Goal: Book appointment/travel/reservation

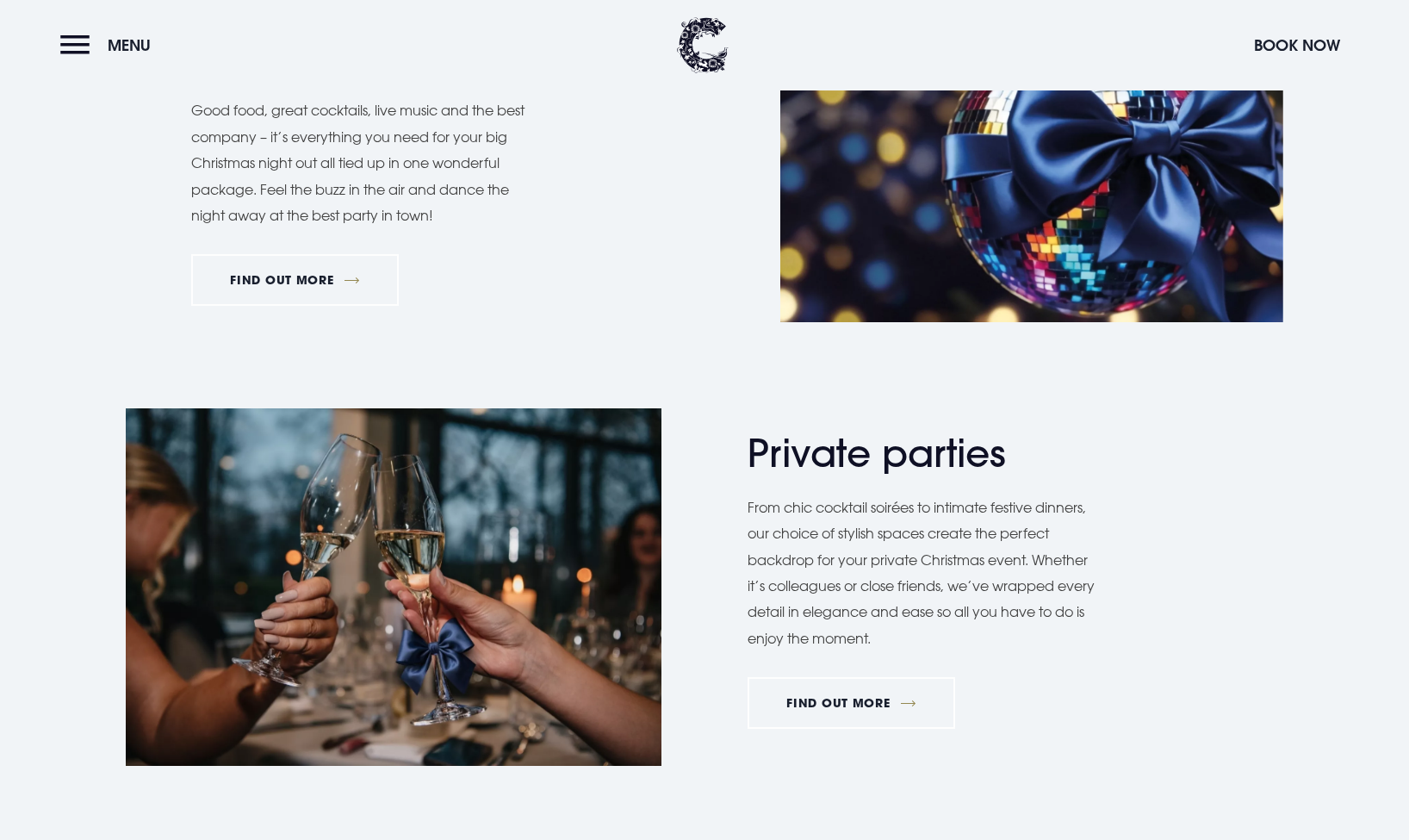
scroll to position [624, 0]
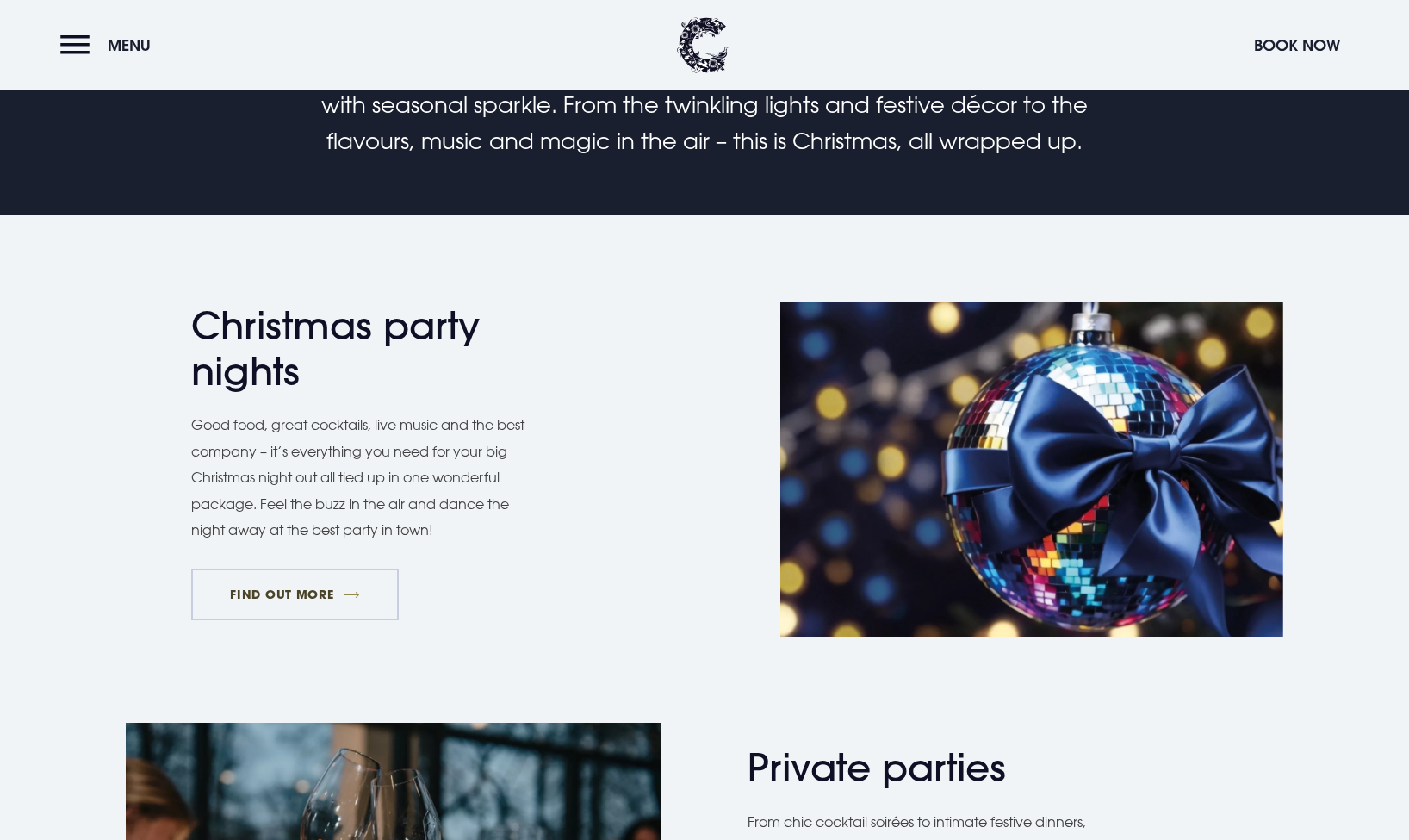
click at [346, 577] on link "FIND OUT MORE" at bounding box center [294, 594] width 208 height 52
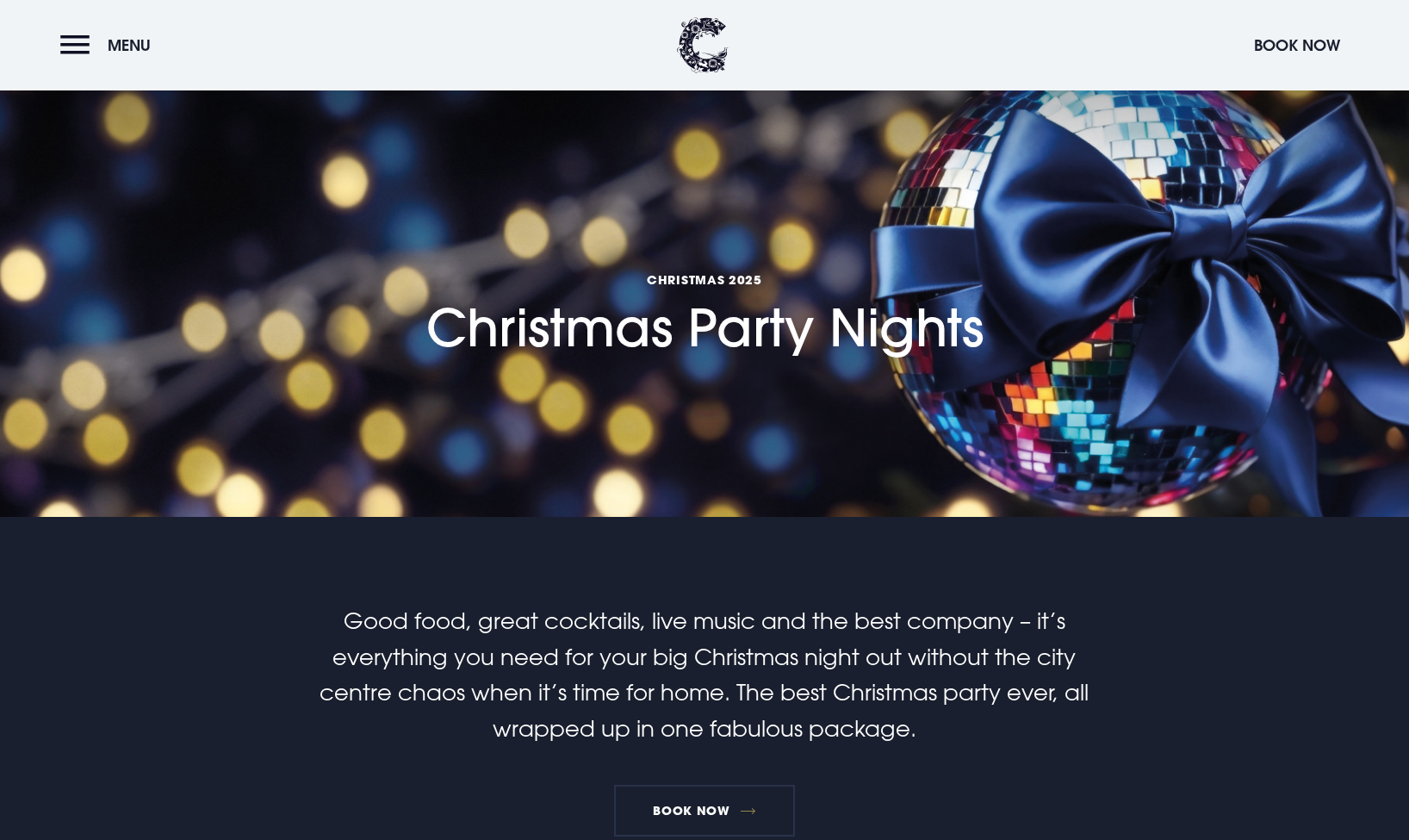
scroll to position [280, 0]
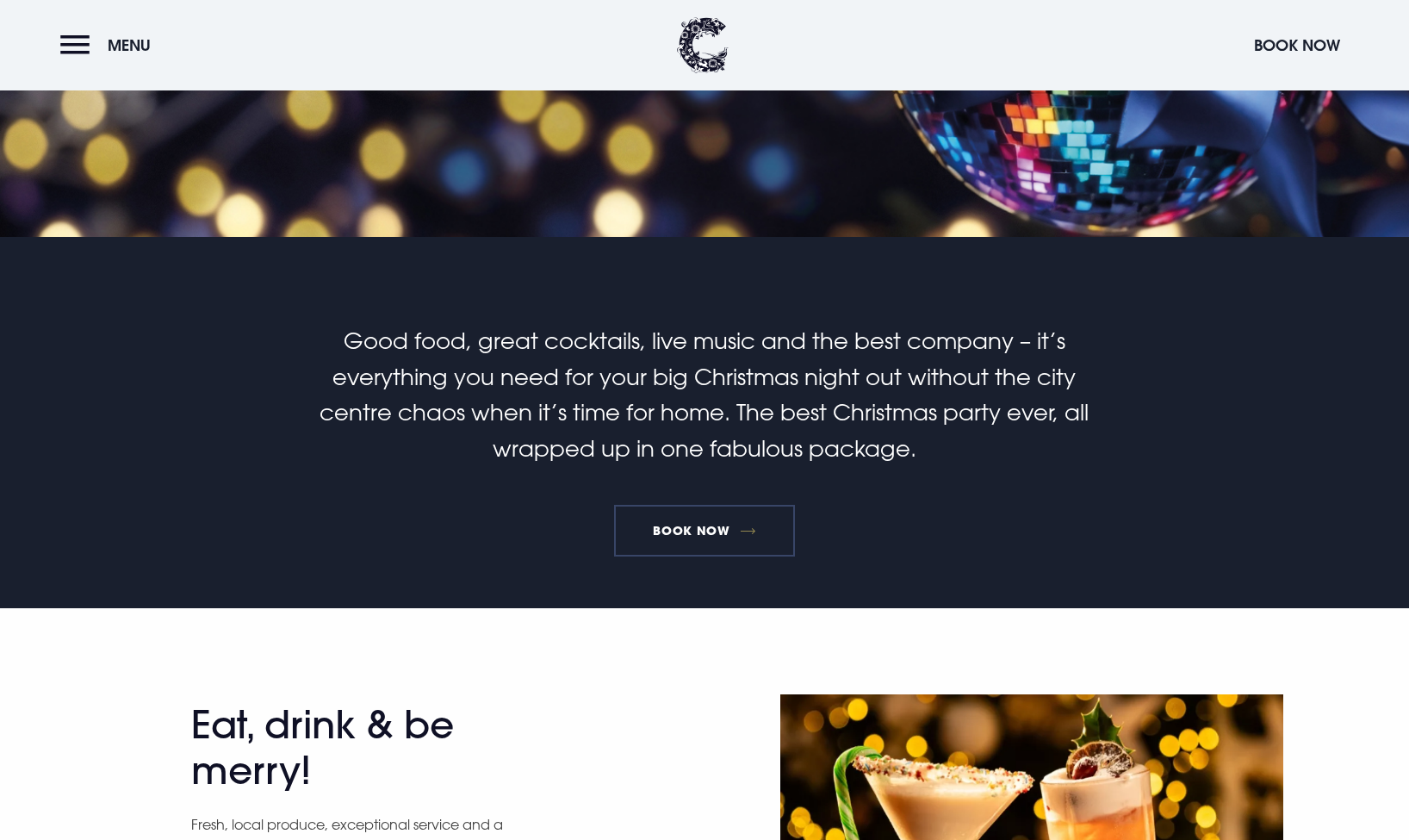
click at [722, 522] on link "Book Now" at bounding box center [704, 530] width 180 height 52
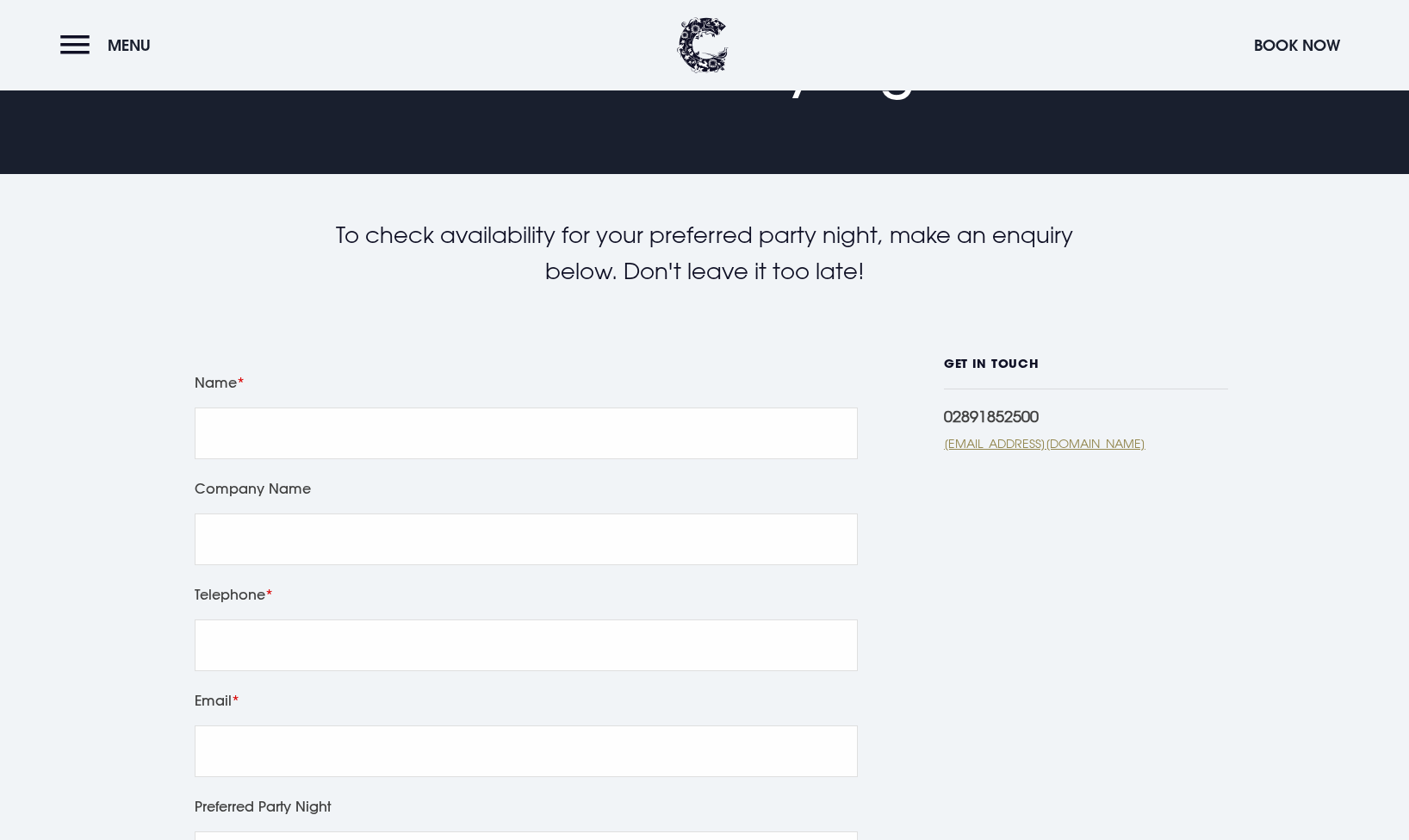
scroll to position [226, 0]
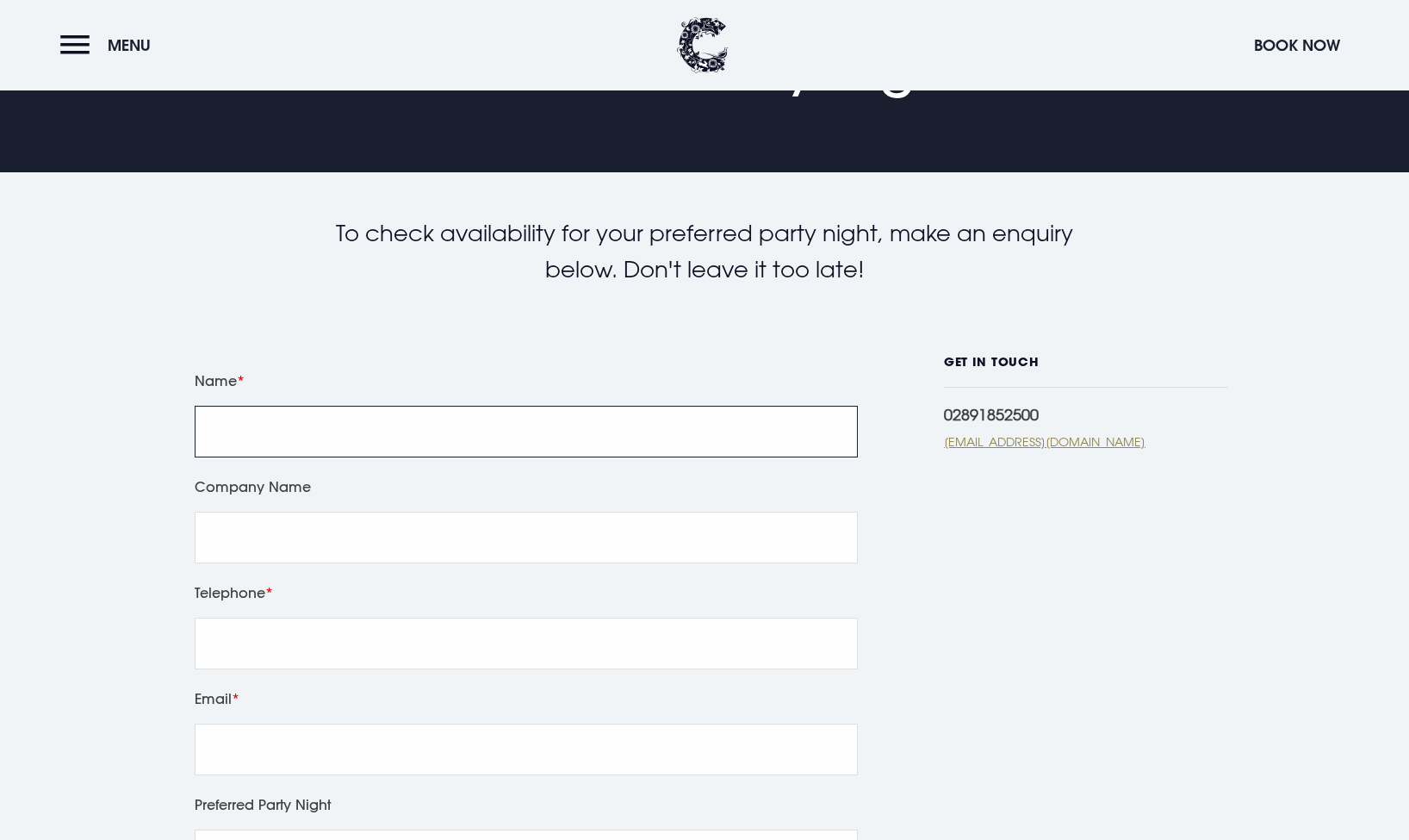
click at [734, 408] on input "Name" at bounding box center [526, 431] width 664 height 52
click at [433, 440] on input "Name" at bounding box center [526, 431] width 664 height 52
click at [599, 452] on input "Allan McAvoy" at bounding box center [526, 431] width 664 height 52
type input "Allan McAvoy"
click at [569, 537] on input "Company Name" at bounding box center [526, 537] width 664 height 52
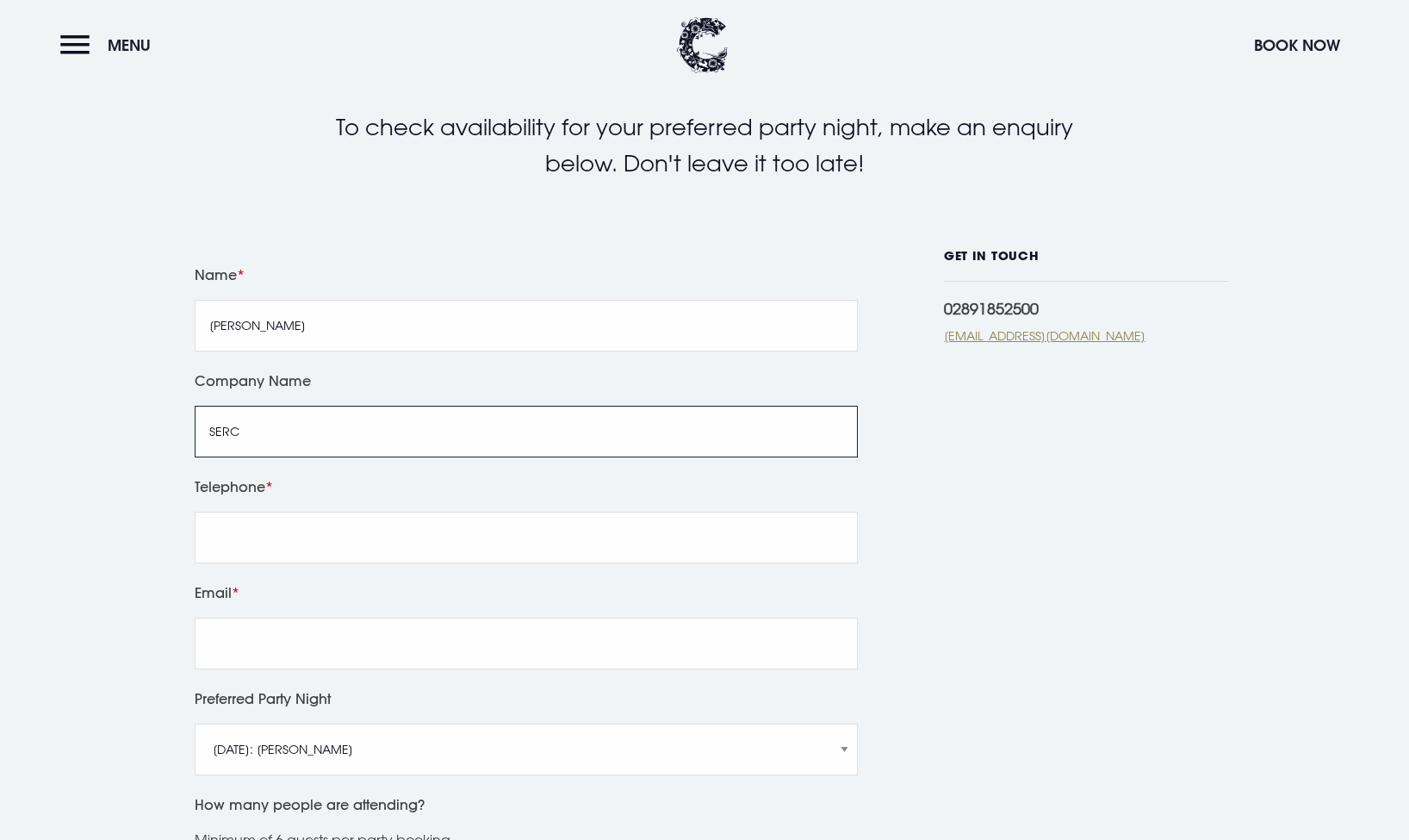
scroll to position [376, 0]
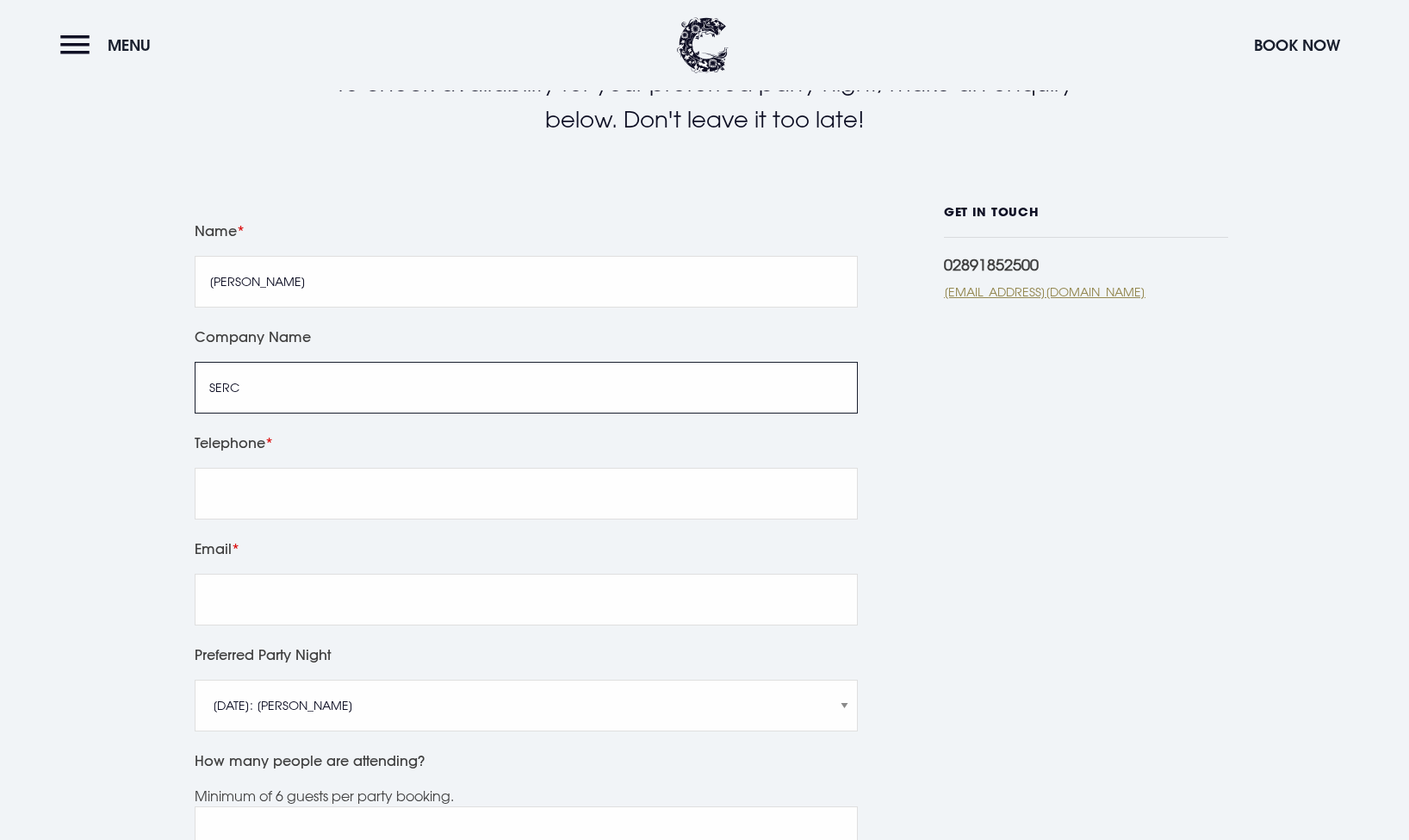
type input "SERC"
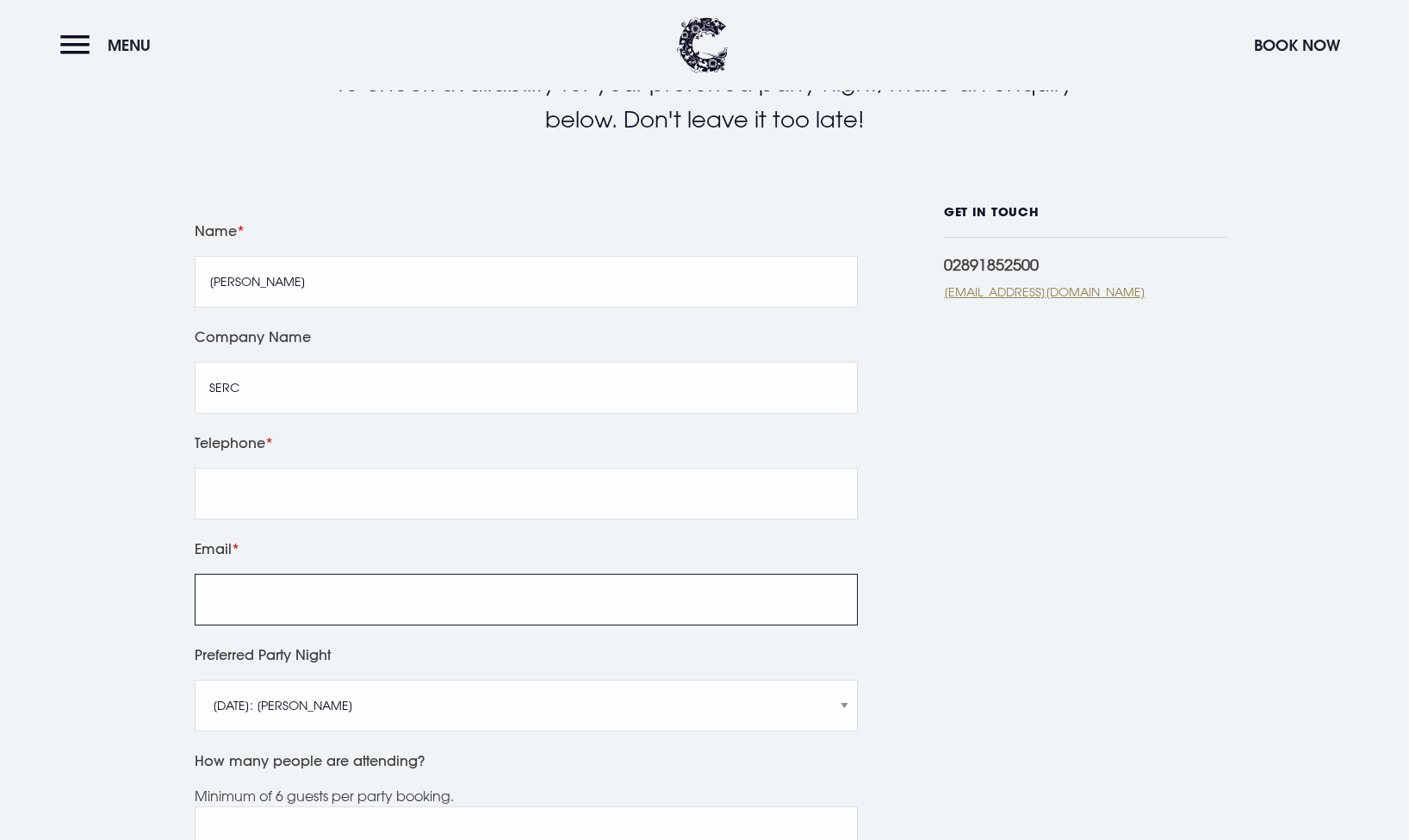
click at [447, 595] on input "Email" at bounding box center [526, 599] width 664 height 52
click at [200, 713] on select "Friday 5th December: Just Adam Saturday 6th December: Manouche Boys Friday 12th…" at bounding box center [526, 705] width 664 height 52
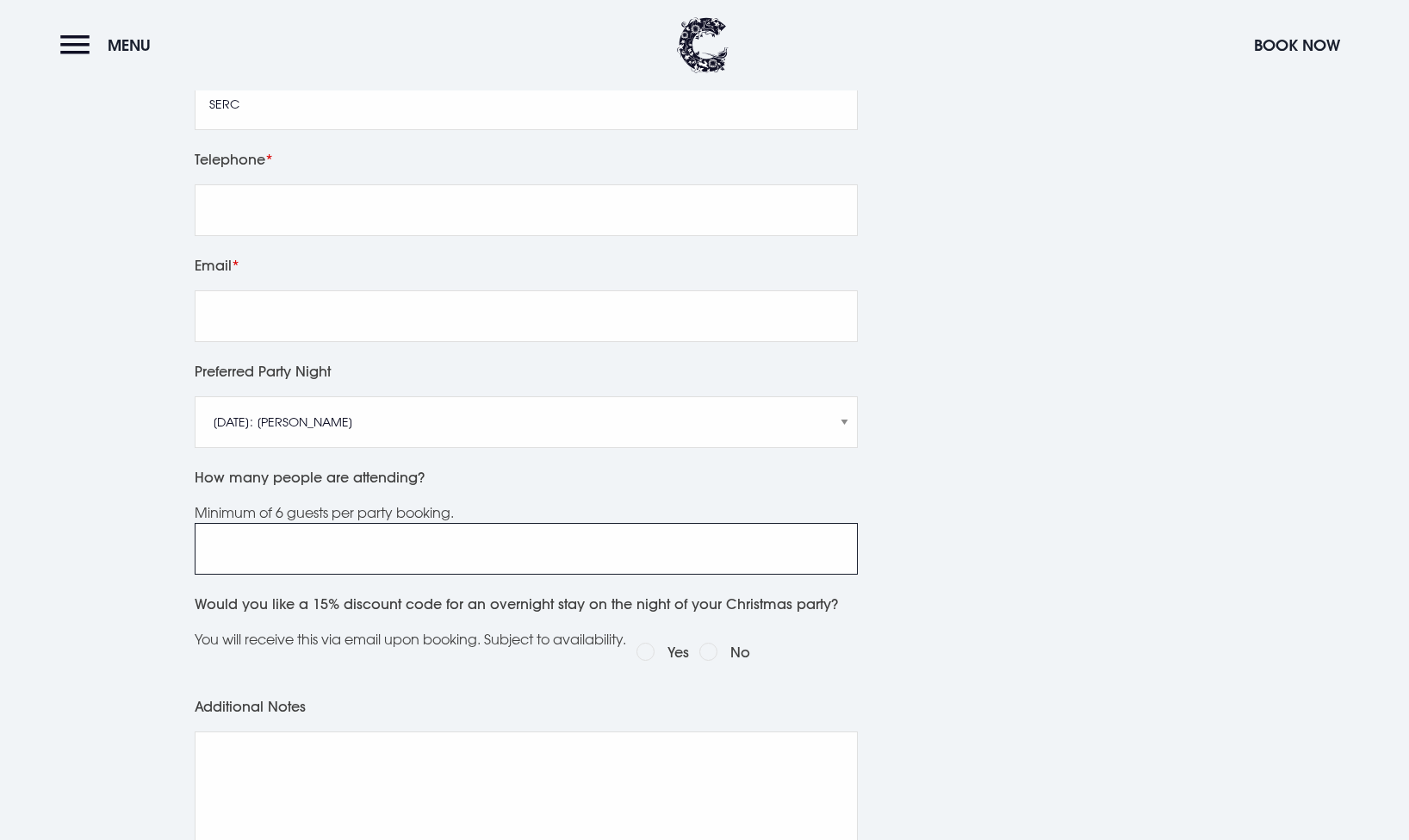
click at [293, 552] on input "How many people are attending?" at bounding box center [526, 548] width 664 height 52
type input "12"
click at [367, 792] on textarea "Additional Notes" at bounding box center [526, 794] width 664 height 127
type textarea "5th or 12 please with prices :)"
click at [263, 319] on input "Email" at bounding box center [526, 316] width 664 height 52
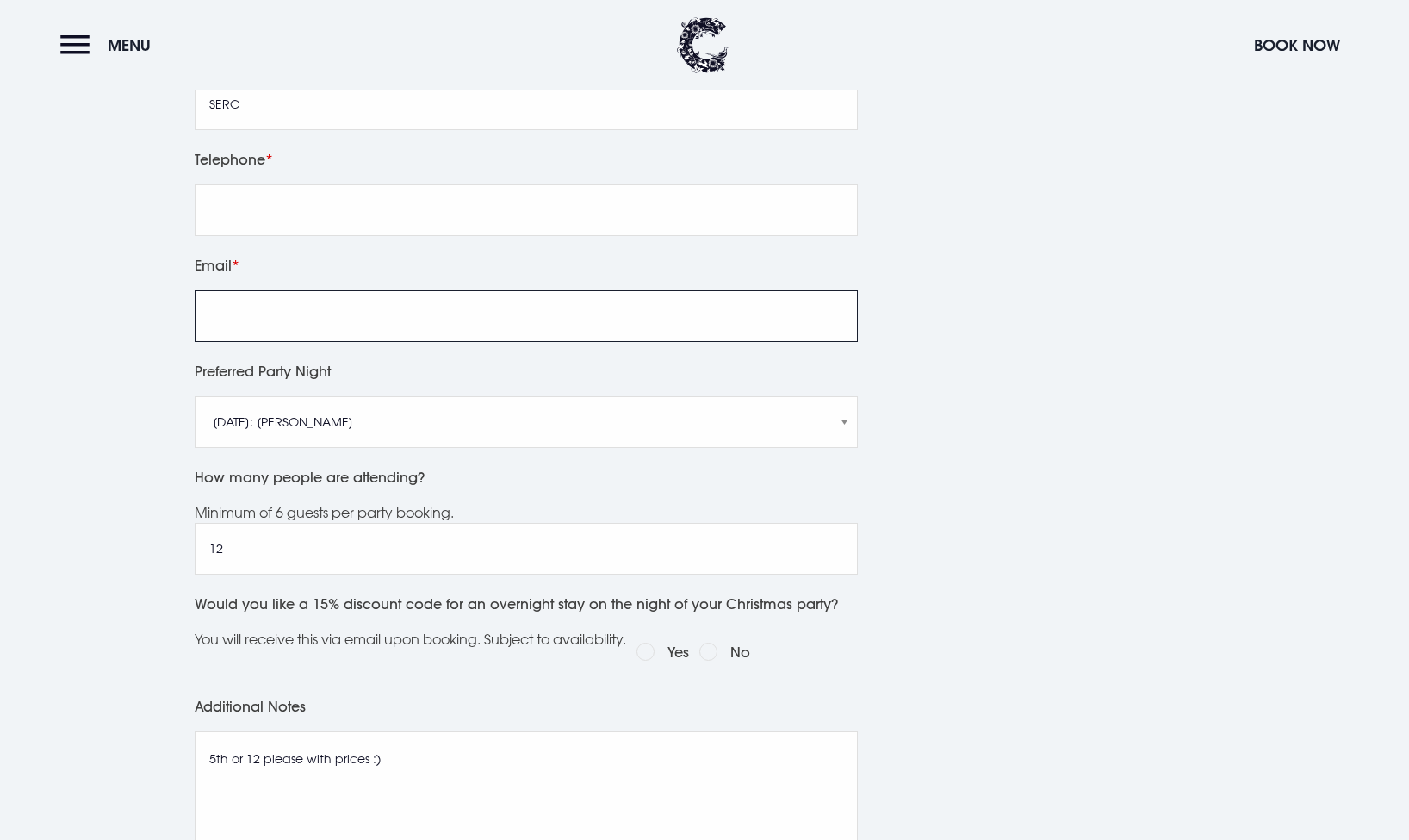
type input "s"
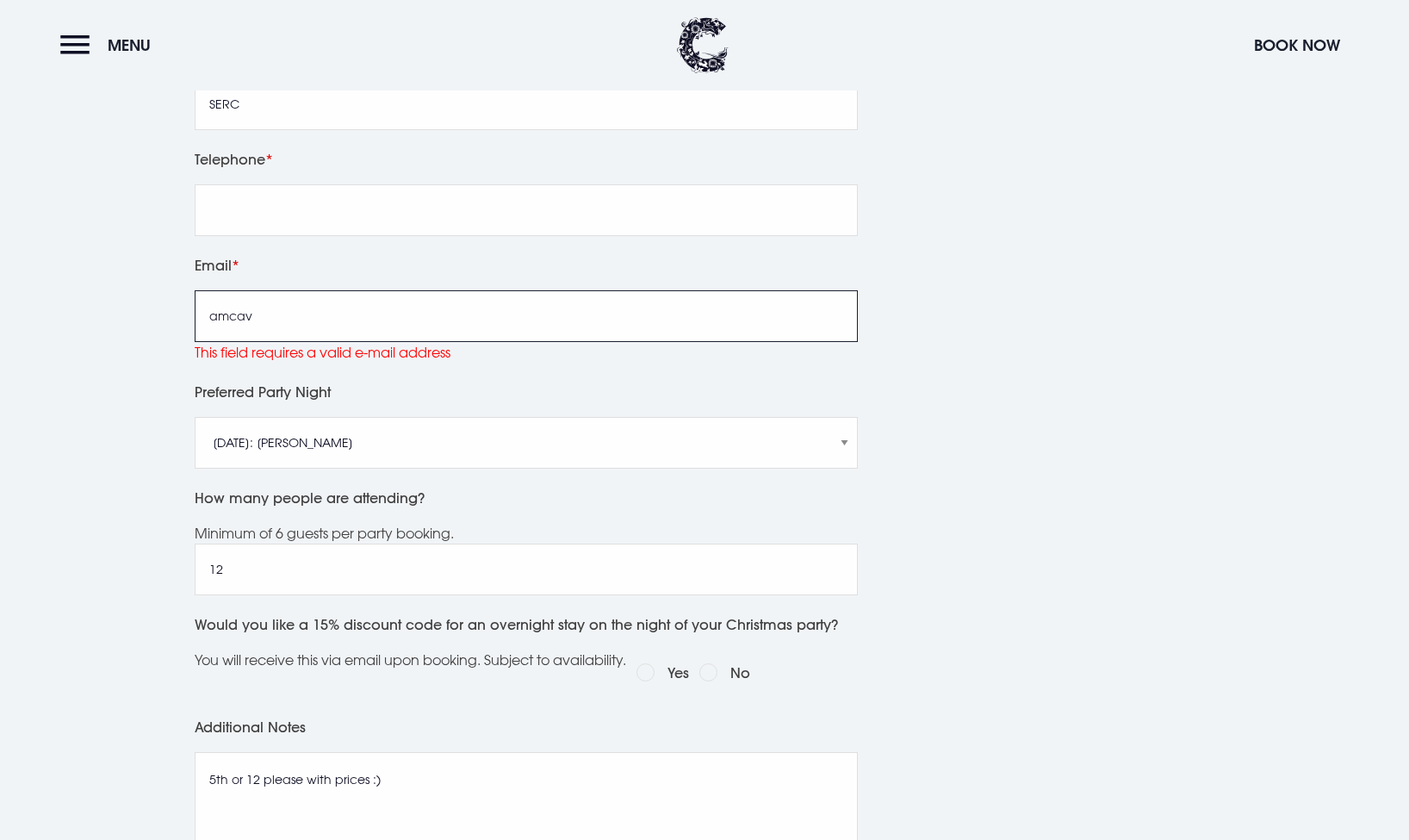
type input "amcavoy@serc.ac.uk"
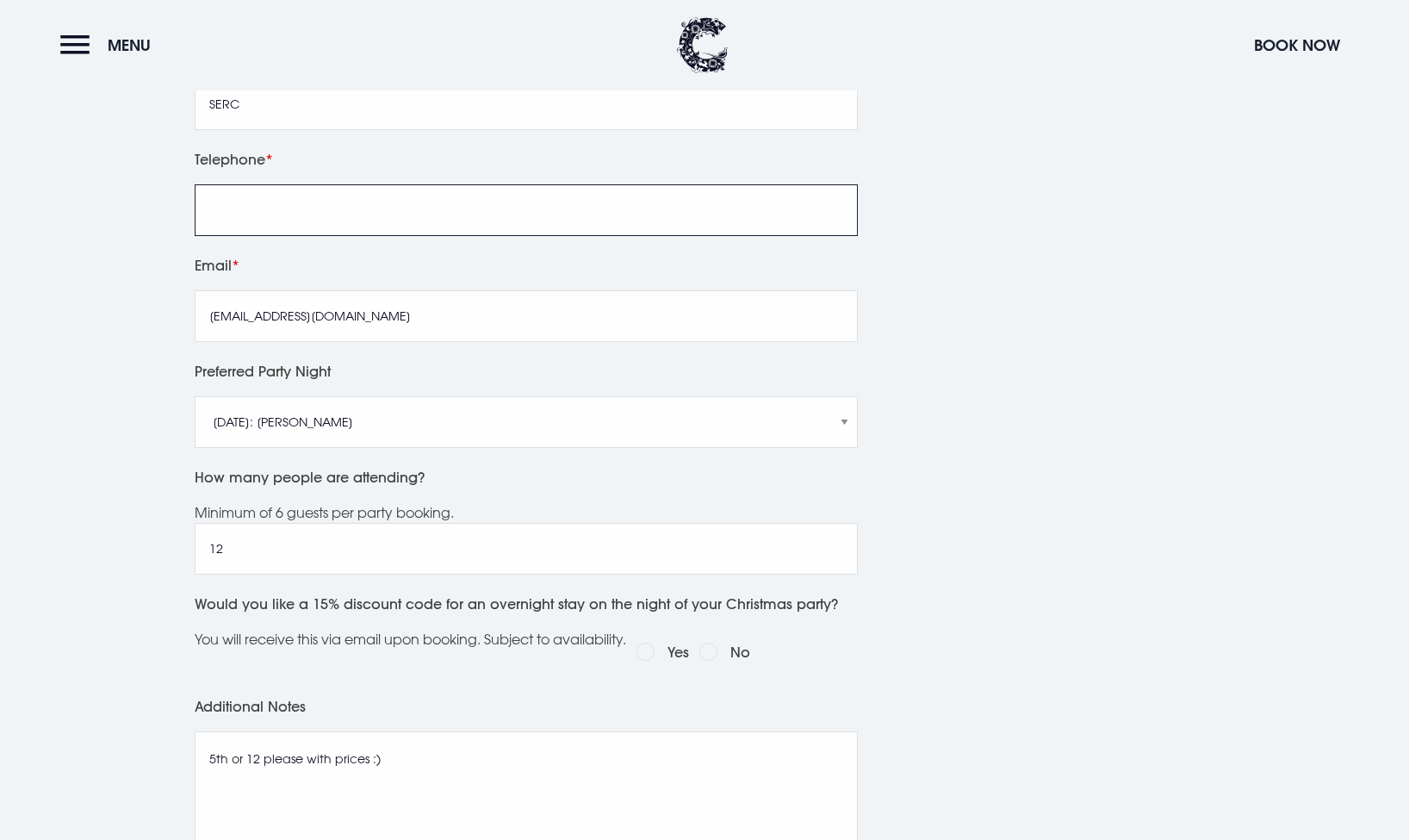
click at [357, 184] on input "Telephone" at bounding box center [526, 210] width 664 height 52
type input "07540621654"
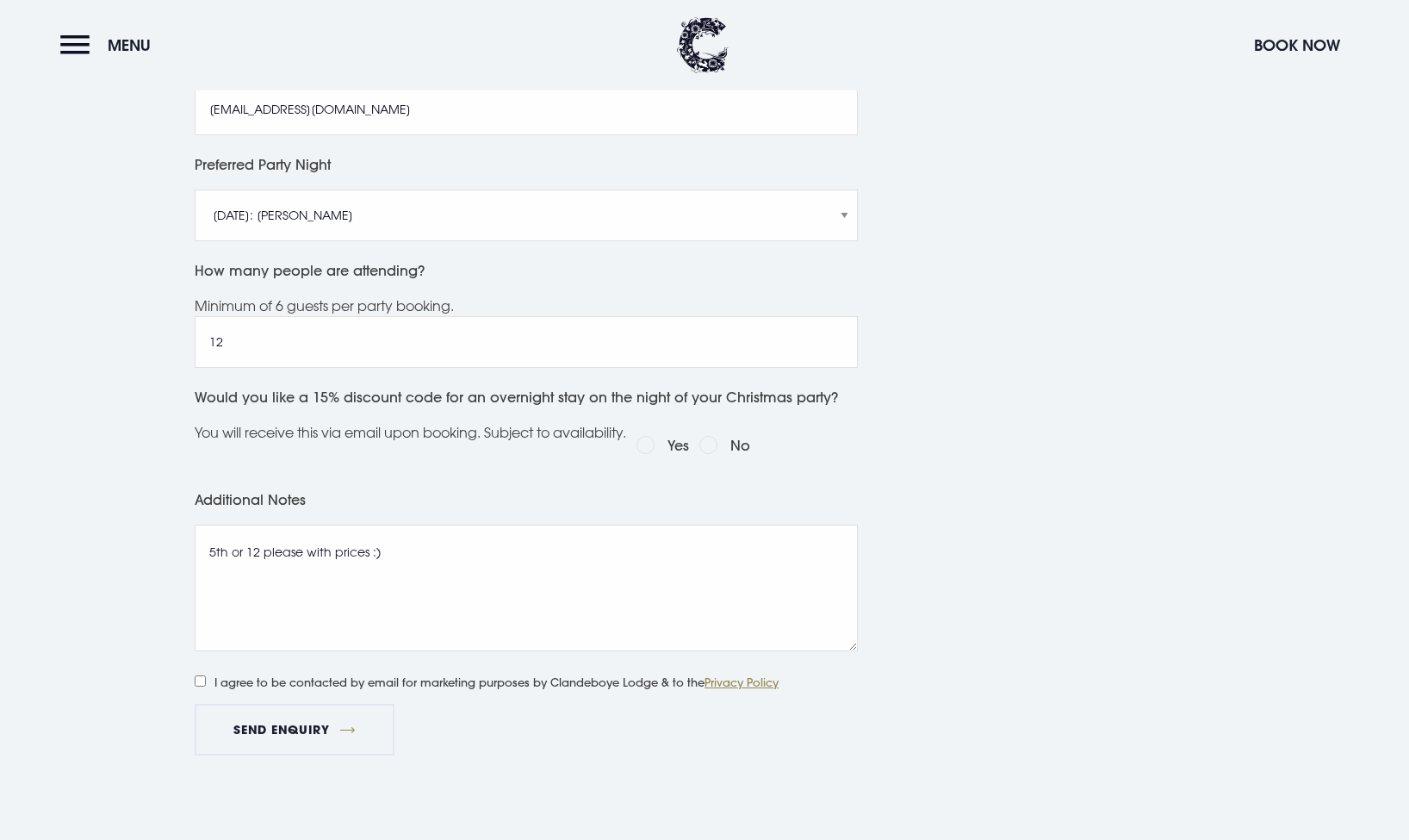
scroll to position [986, 0]
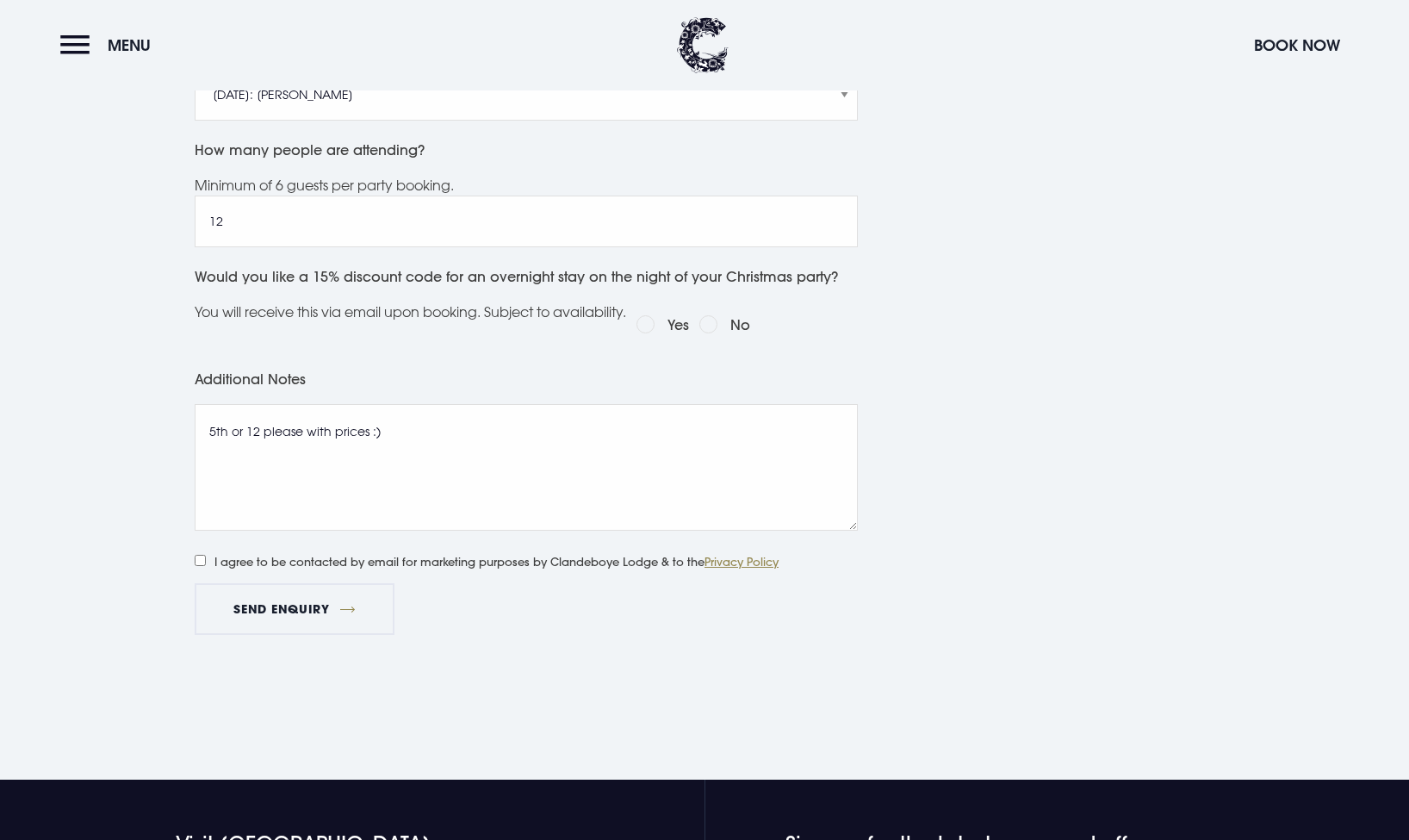
click at [655, 327] on input "Yes" at bounding box center [645, 323] width 18 height 18
radio input "true"
click at [315, 452] on textarea "5th or 12 please with prices :)" at bounding box center [526, 467] width 664 height 127
click at [254, 433] on textarea "5th or 12 please with prices :)" at bounding box center [526, 467] width 664 height 127
drag, startPoint x: 401, startPoint y: 432, endPoint x: 378, endPoint y: 428, distance: 23.3
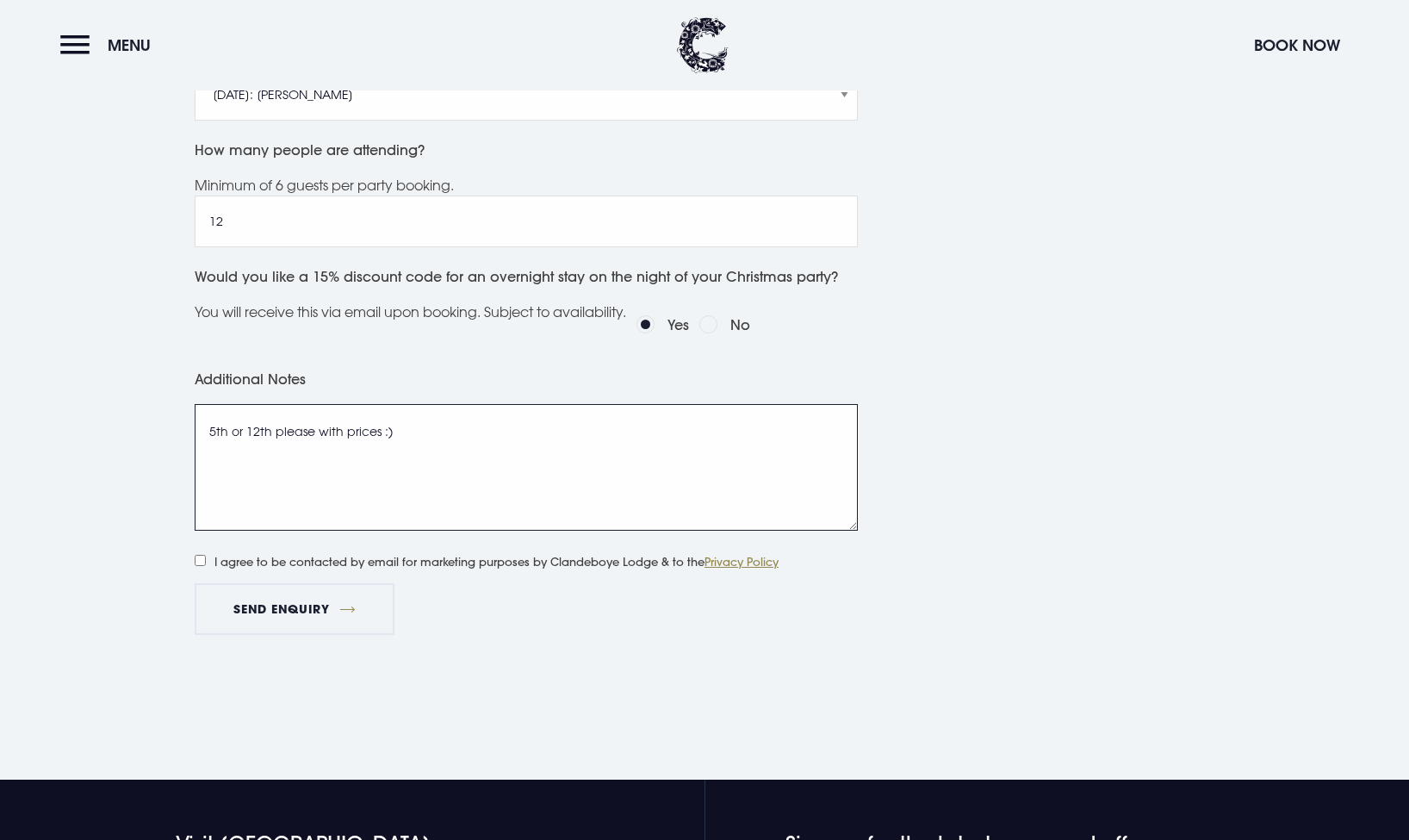
click at [378, 428] on textarea "5th or 12th please with prices :)" at bounding box center [526, 467] width 664 height 127
click at [210, 433] on textarea "5th or 12th please with prices, for each." at bounding box center [526, 467] width 664 height 127
click at [220, 436] on textarea "avaiablitity for the 5th or 12th please with prices, for each." at bounding box center [526, 467] width 664 height 127
click at [354, 480] on textarea "Avaialiabiity for the 5th or 12th please with prices, for each." at bounding box center [526, 467] width 664 height 127
paste textarea "labil"
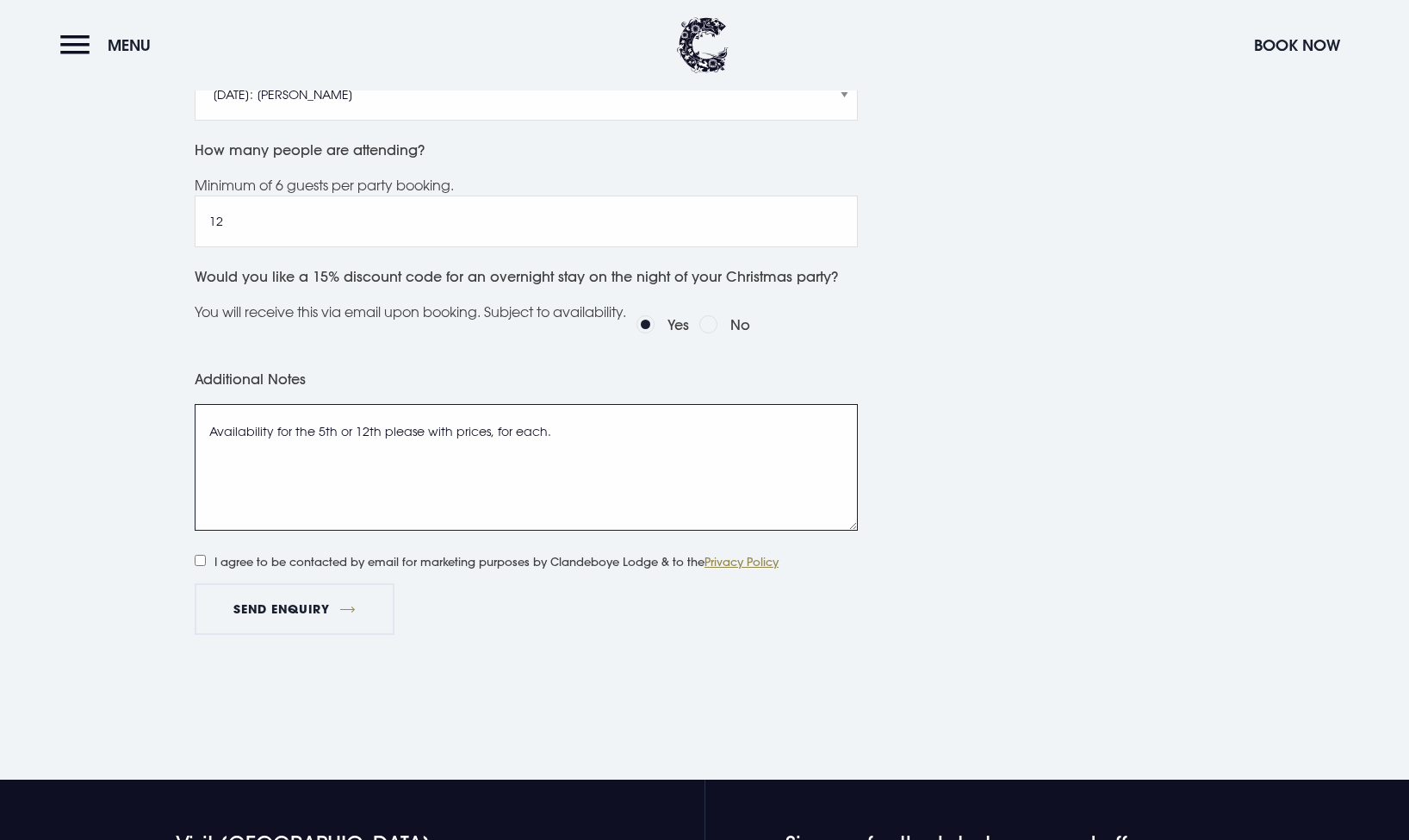
type textarea "Availability for the 5th or 12th please with prices, for each."
click at [200, 561] on input "I agree to be contacted by email for marketing purposes by Clandeboye Lodge & t…" at bounding box center [200, 560] width 11 height 11
checkbox input "true"
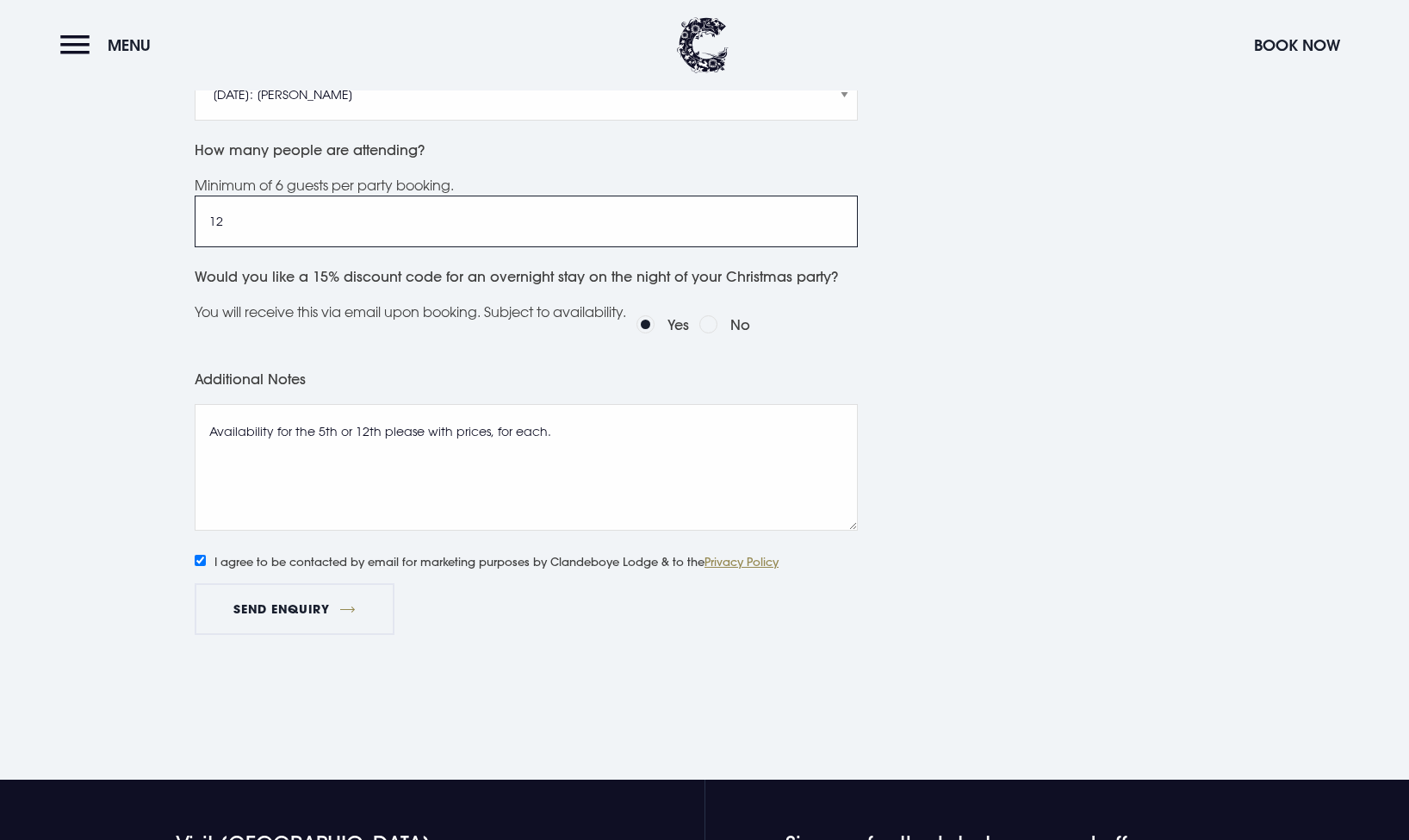
drag, startPoint x: 244, startPoint y: 222, endPoint x: 206, endPoint y: 216, distance: 38.5
click at [206, 216] on input "12" at bounding box center [526, 221] width 664 height 52
type input "10"
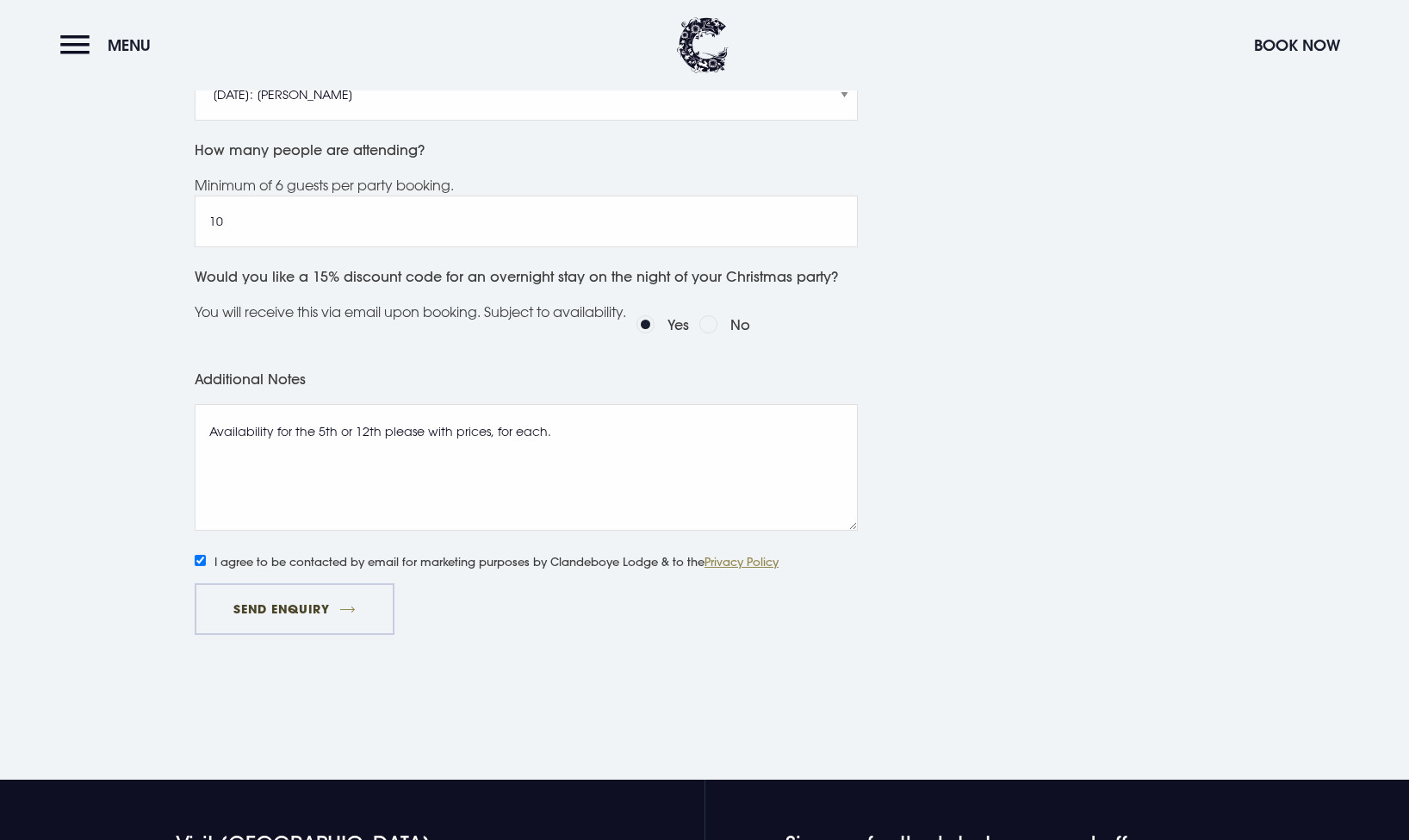
click at [333, 607] on button "Send Enquiry" at bounding box center [294, 609] width 200 height 52
